Goal: Navigation & Orientation: Find specific page/section

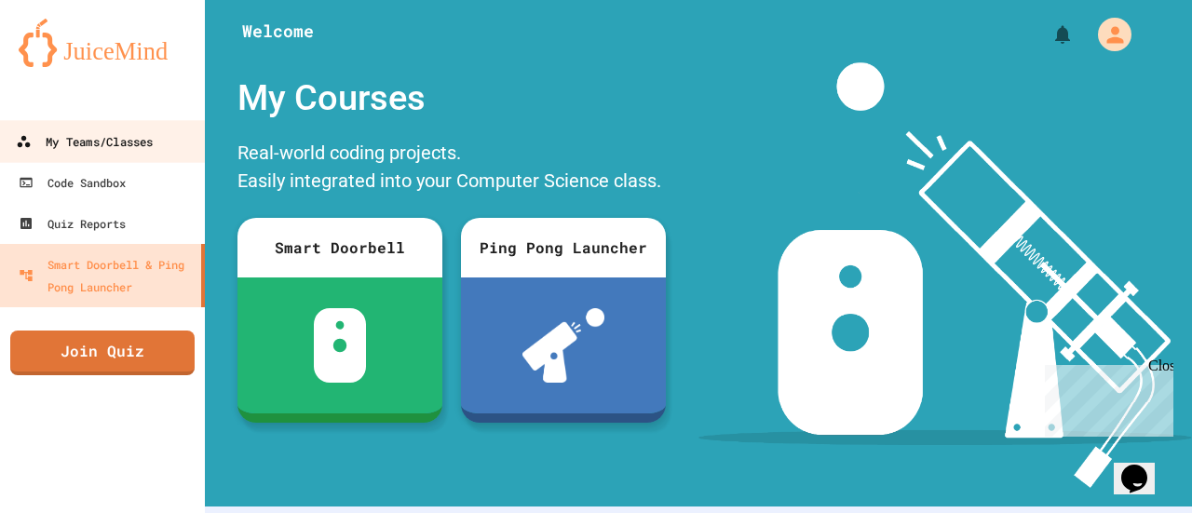
click at [125, 137] on div "My Teams/Classes" at bounding box center [84, 141] width 137 height 23
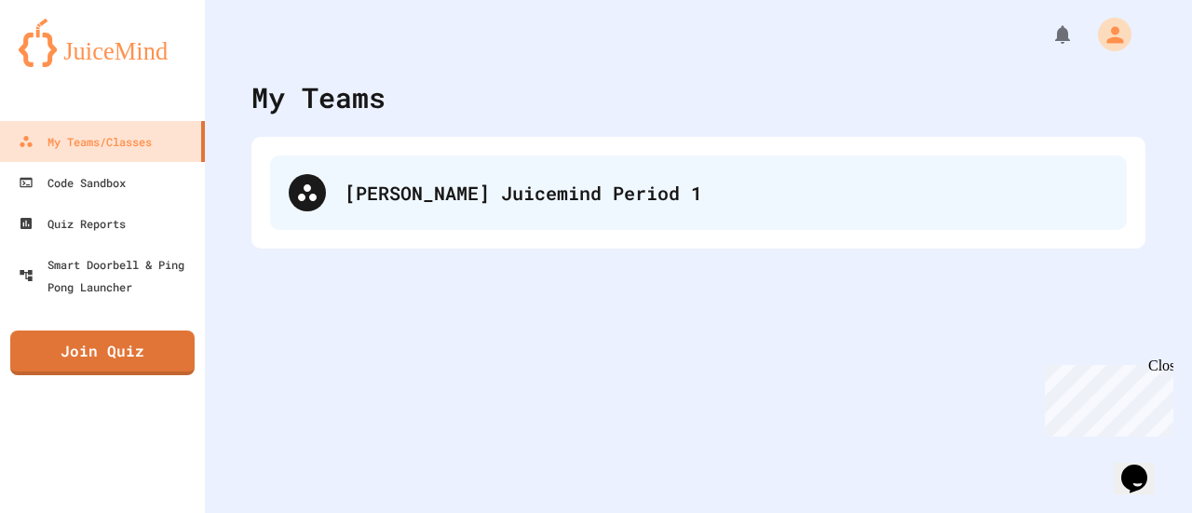
click at [516, 215] on div "[PERSON_NAME] Juicemind Period 1" at bounding box center [698, 193] width 857 height 75
